Goal: Navigation & Orientation: Find specific page/section

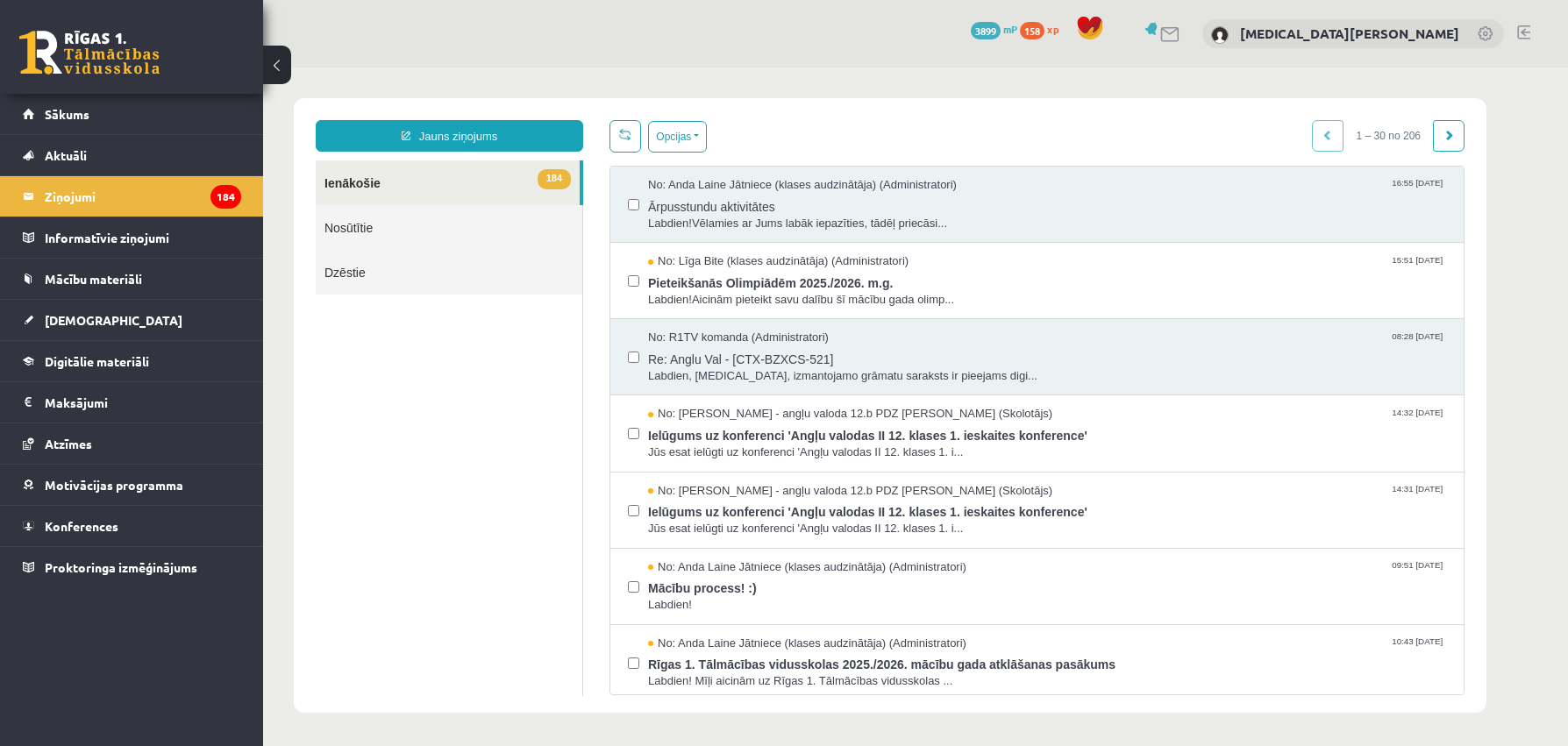
click at [393, 222] on link "Nosūtītie" at bounding box center [448, 227] width 267 height 45
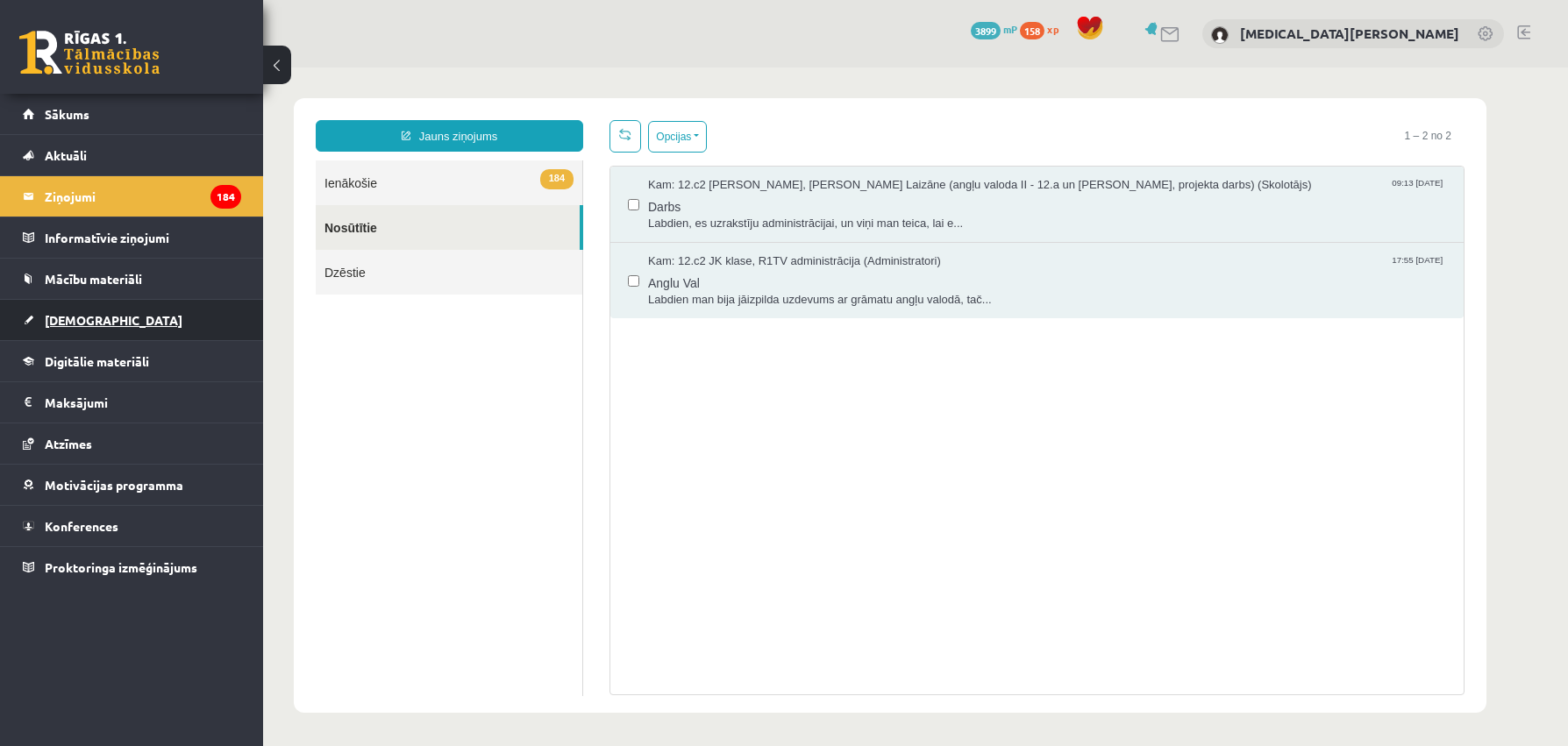
click at [82, 312] on span "[DEMOGRAPHIC_DATA]" at bounding box center [114, 320] width 138 height 16
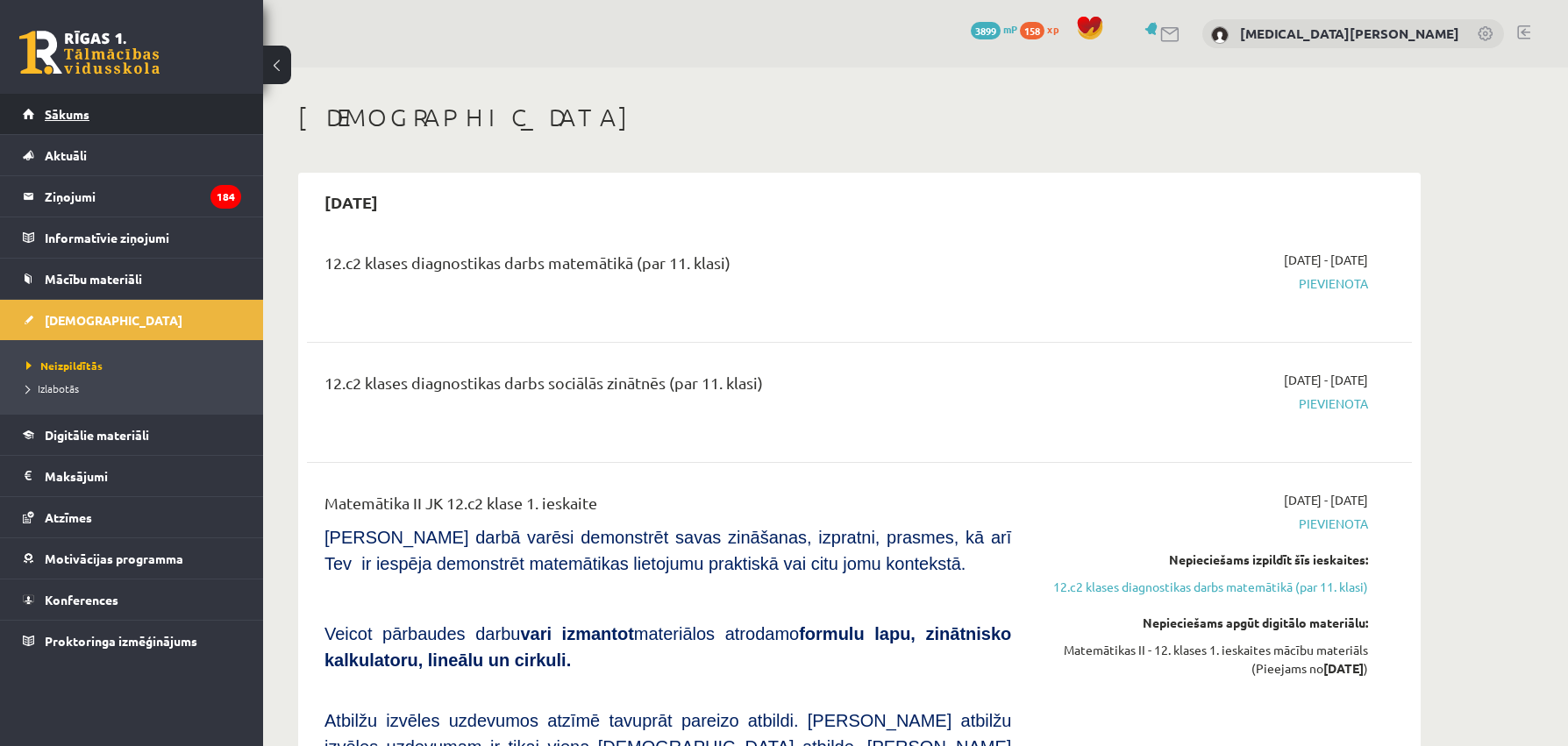
click at [94, 113] on link "Sākums" at bounding box center [131, 114] width 218 height 41
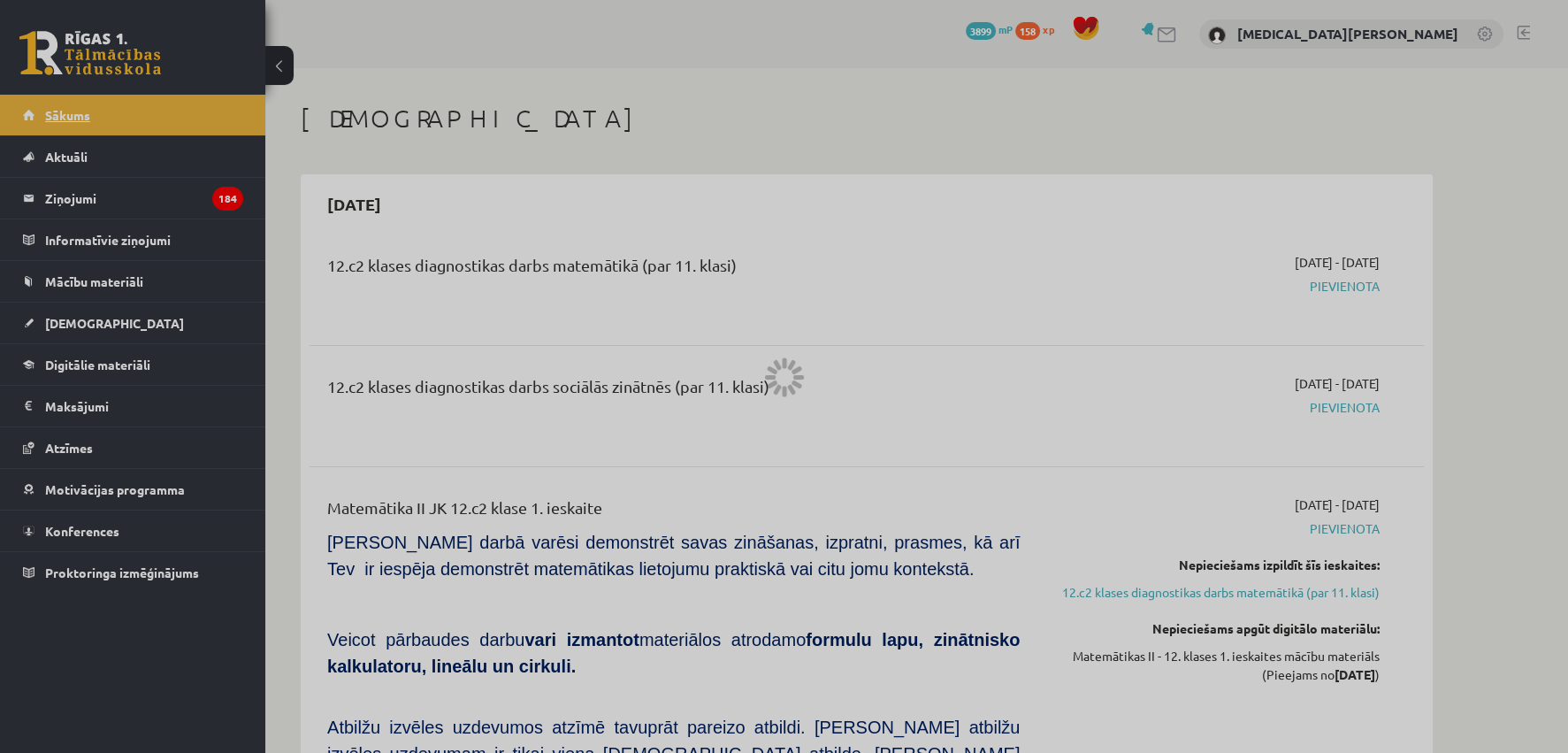
click at [93, 114] on div at bounding box center [784, 376] width 1568 height 753
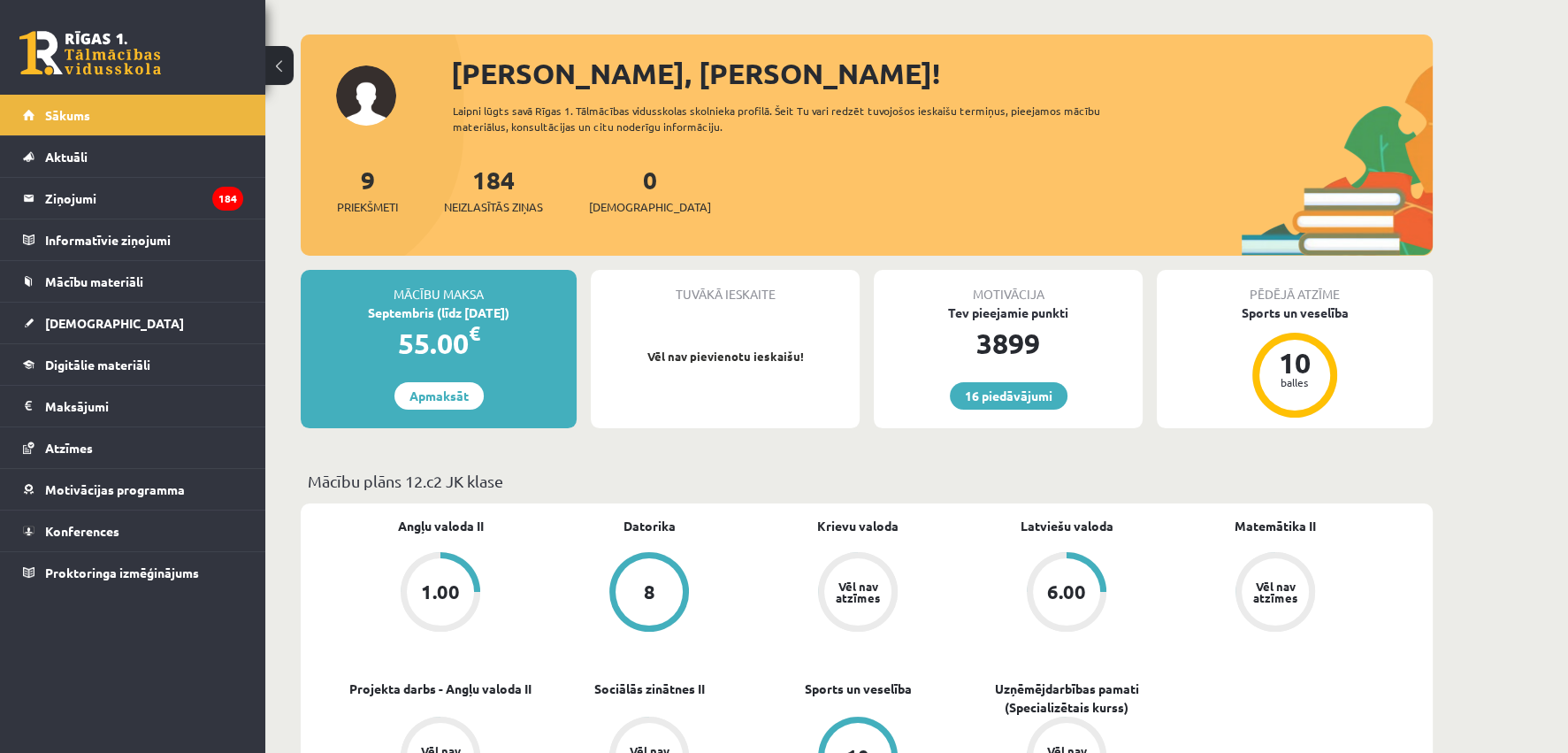
scroll to position [88, 0]
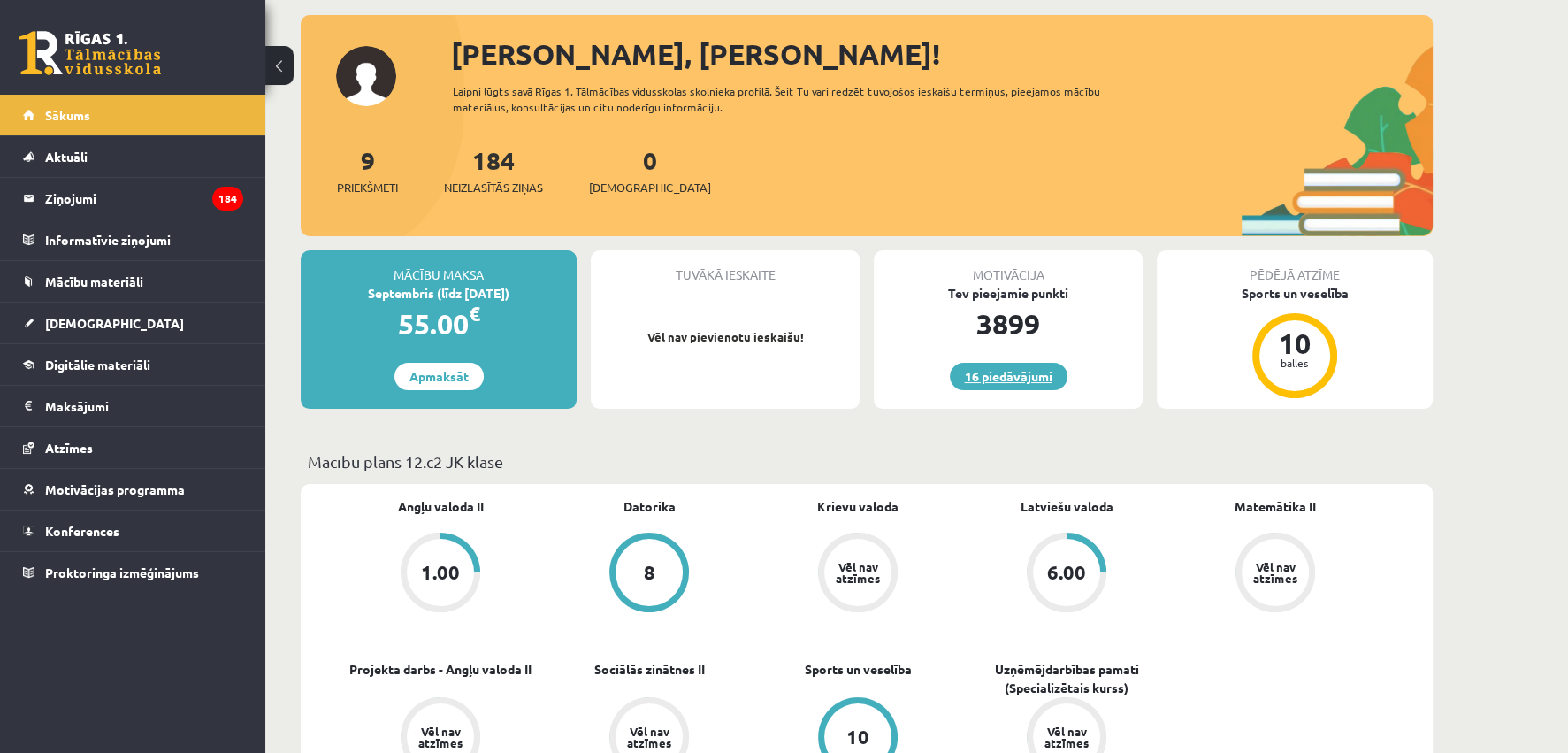
click at [1037, 375] on link "16 piedāvājumi" at bounding box center [1009, 377] width 117 height 27
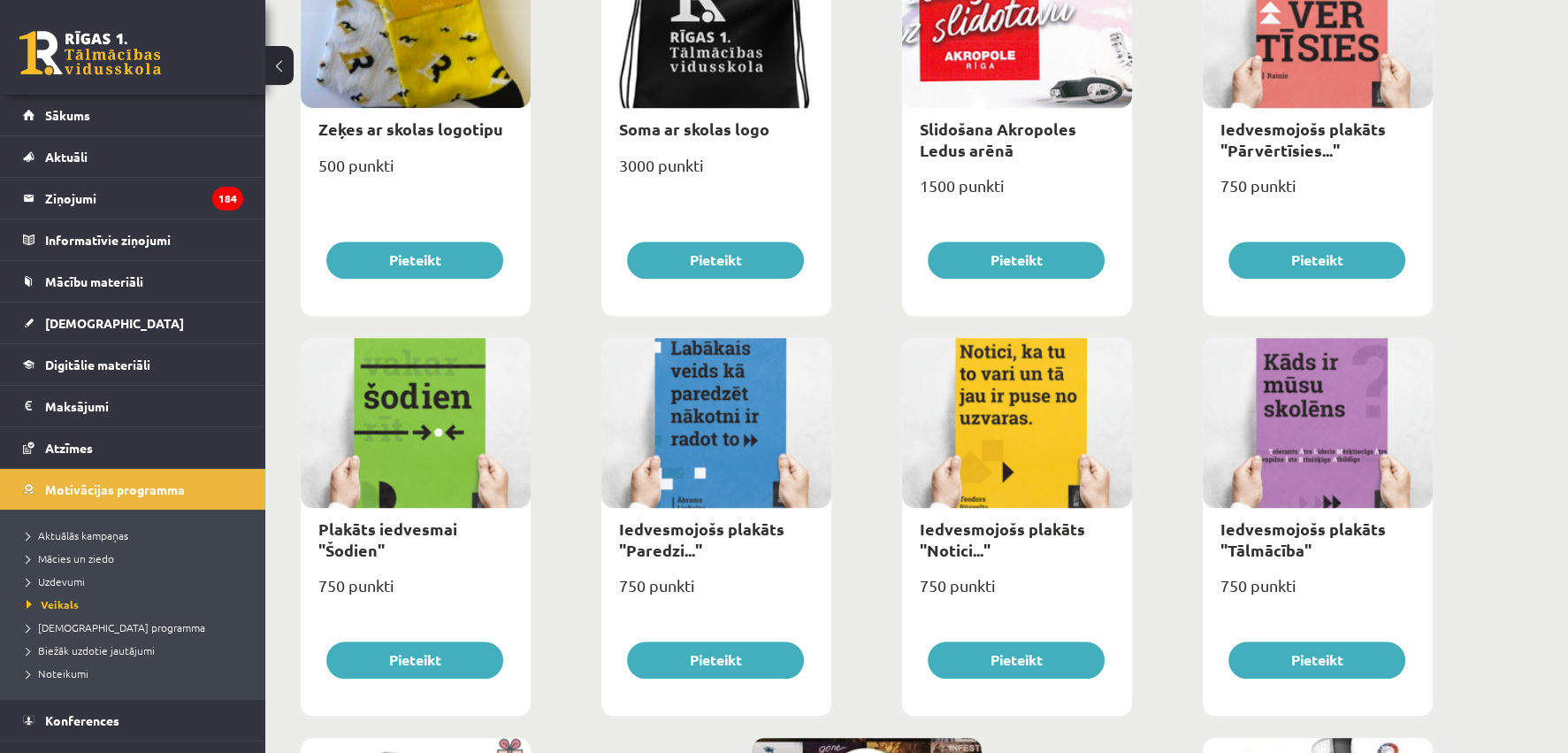
scroll to position [1523, 0]
